Goal: Information Seeking & Learning: Learn about a topic

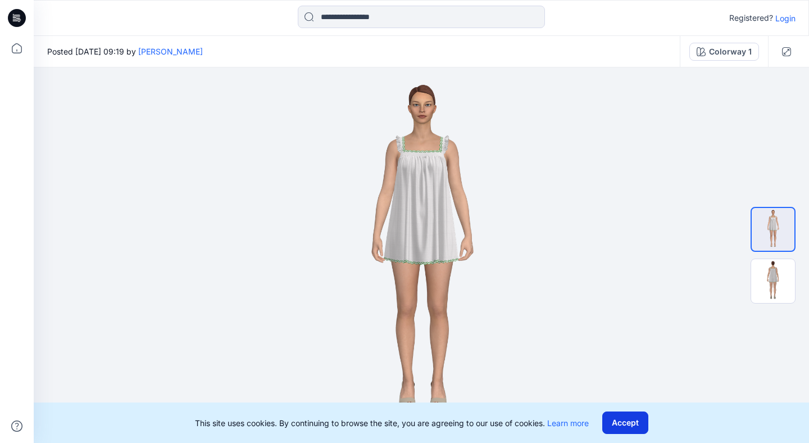
click at [630, 419] on button "Accept" at bounding box center [625, 422] width 46 height 22
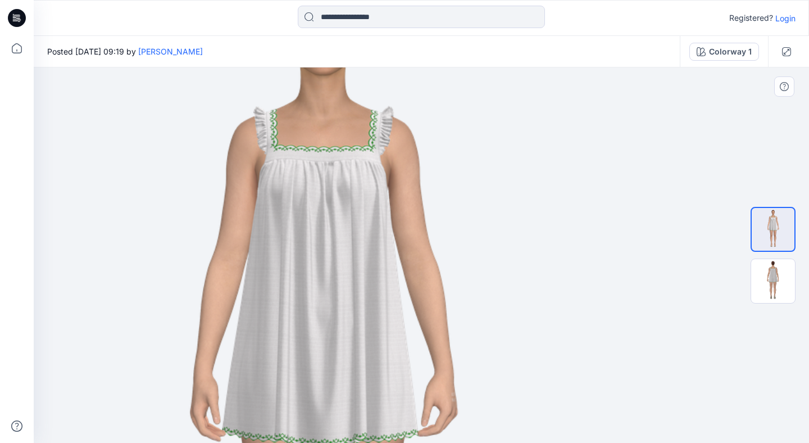
drag, startPoint x: 443, startPoint y: 149, endPoint x: 342, endPoint y: 315, distance: 193.9
click at [342, 315] on img at bounding box center [320, 421] width 987 height 987
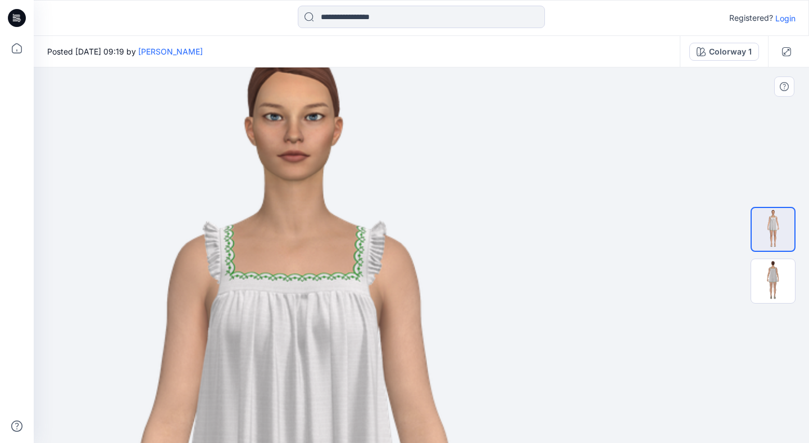
drag, startPoint x: 252, startPoint y: 236, endPoint x: 335, endPoint y: 353, distance: 143.6
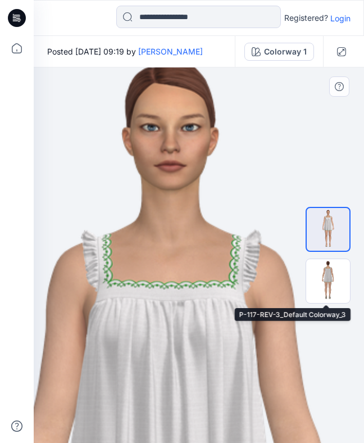
drag, startPoint x: 92, startPoint y: 257, endPoint x: 297, endPoint y: 267, distance: 205.3
click at [297, 267] on div "Colorway 1 Loading... Material Properties Loading..." at bounding box center [199, 254] width 330 height 375
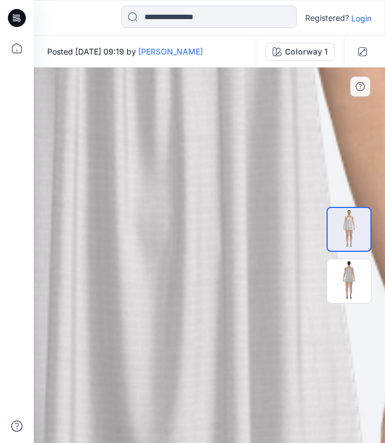
drag, startPoint x: 223, startPoint y: 150, endPoint x: 211, endPoint y: 312, distance: 162.3
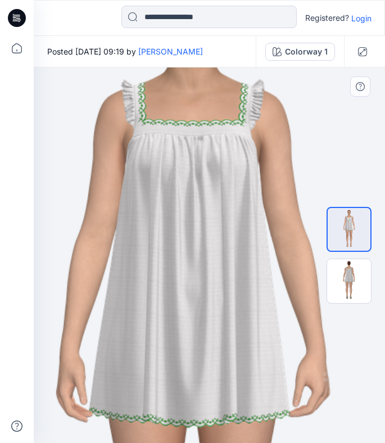
drag, startPoint x: 196, startPoint y: 165, endPoint x: 198, endPoint y: 237, distance: 72.0
click at [198, 237] on img at bounding box center [189, 401] width 1009 height 1009
click at [358, 283] on img at bounding box center [349, 281] width 44 height 44
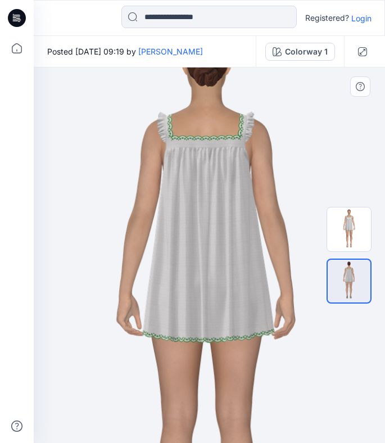
drag, startPoint x: 214, startPoint y: 150, endPoint x: 210, endPoint y: 211, distance: 61.4
click at [210, 235] on img at bounding box center [208, 326] width 661 height 661
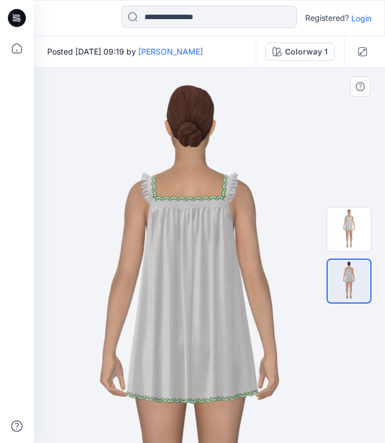
drag, startPoint x: 221, startPoint y: 169, endPoint x: 207, endPoint y: 218, distance: 51.0
click at [207, 218] on img at bounding box center [191, 386] width 661 height 661
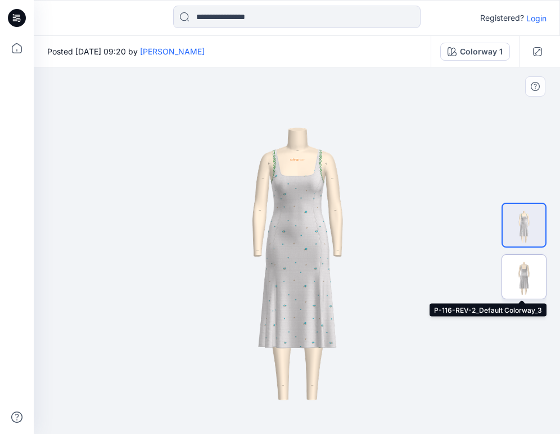
click at [528, 284] on img at bounding box center [524, 277] width 44 height 44
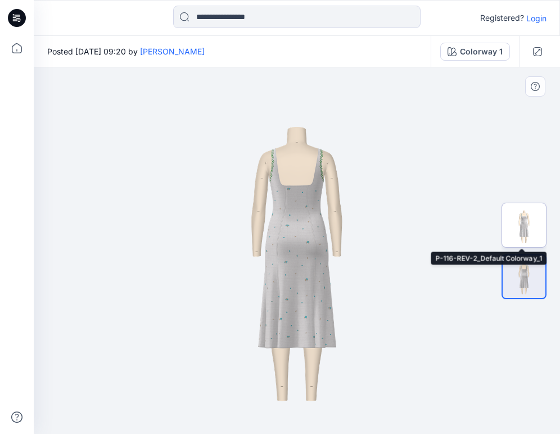
click at [523, 220] on img at bounding box center [524, 225] width 44 height 44
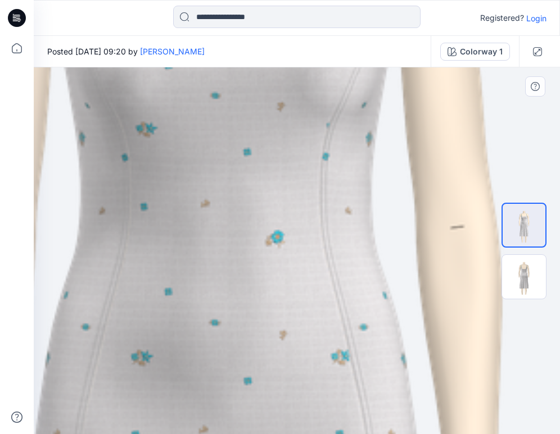
drag, startPoint x: 284, startPoint y: 189, endPoint x: 211, endPoint y: 407, distance: 229.9
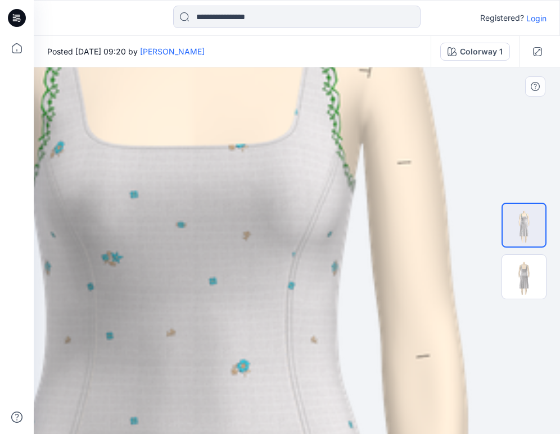
drag, startPoint x: 220, startPoint y: 212, endPoint x: 171, endPoint y: 231, distance: 51.8
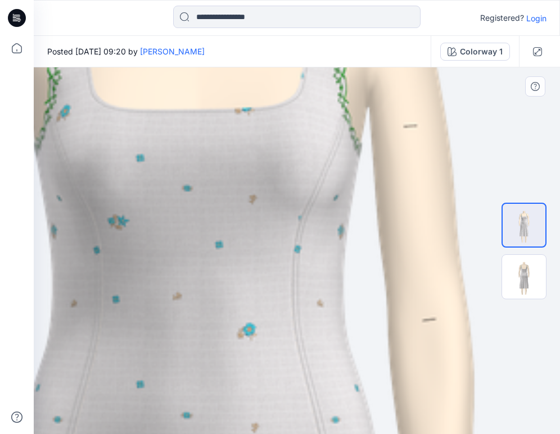
drag, startPoint x: 275, startPoint y: 322, endPoint x: 282, endPoint y: 262, distance: 60.4
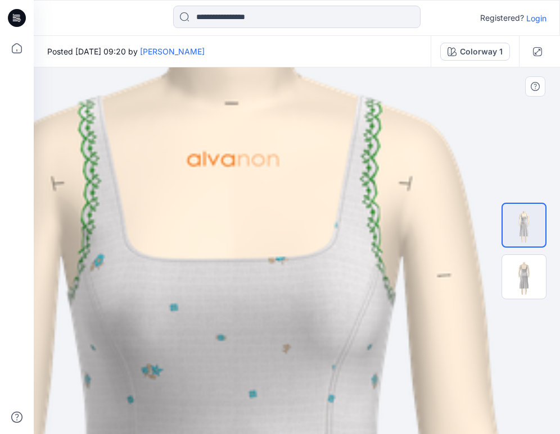
drag, startPoint x: 224, startPoint y: 236, endPoint x: 255, endPoint y: 398, distance: 164.6
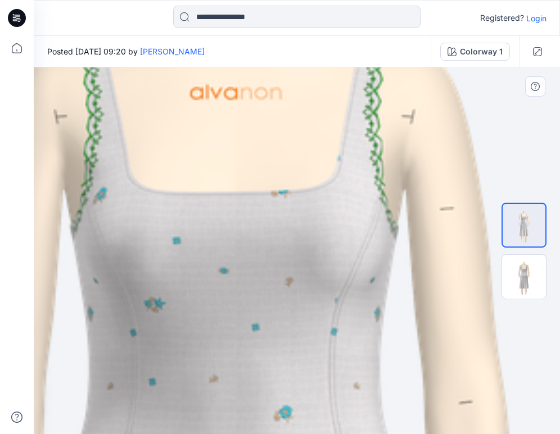
drag, startPoint x: 138, startPoint y: 353, endPoint x: 140, endPoint y: 286, distance: 67.5
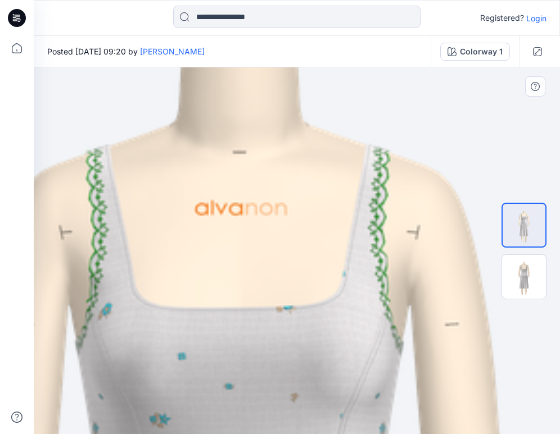
drag, startPoint x: 308, startPoint y: 297, endPoint x: 310, endPoint y: 382, distance: 84.9
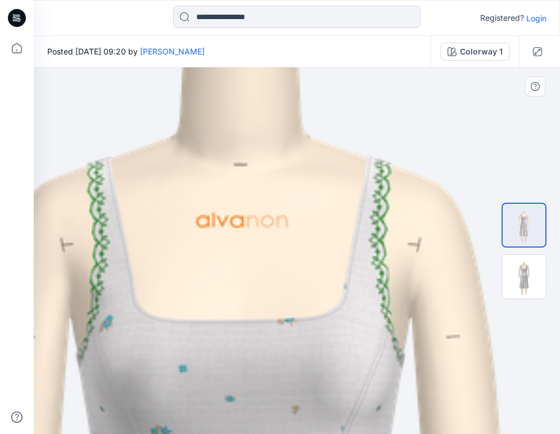
drag, startPoint x: 116, startPoint y: 220, endPoint x: 116, endPoint y: 226, distance: 6.2
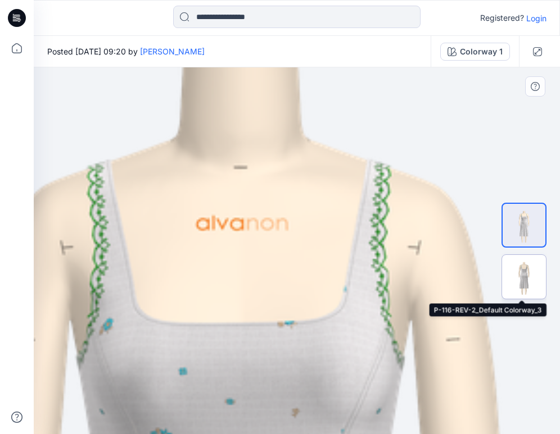
click at [525, 278] on img at bounding box center [524, 277] width 44 height 44
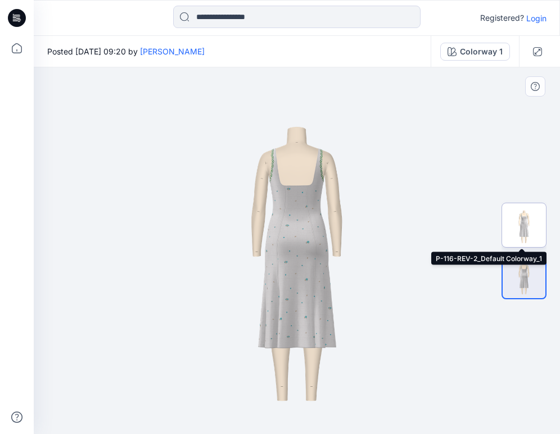
click at [521, 214] on img at bounding box center [524, 225] width 44 height 44
